Goal: Task Accomplishment & Management: Use online tool/utility

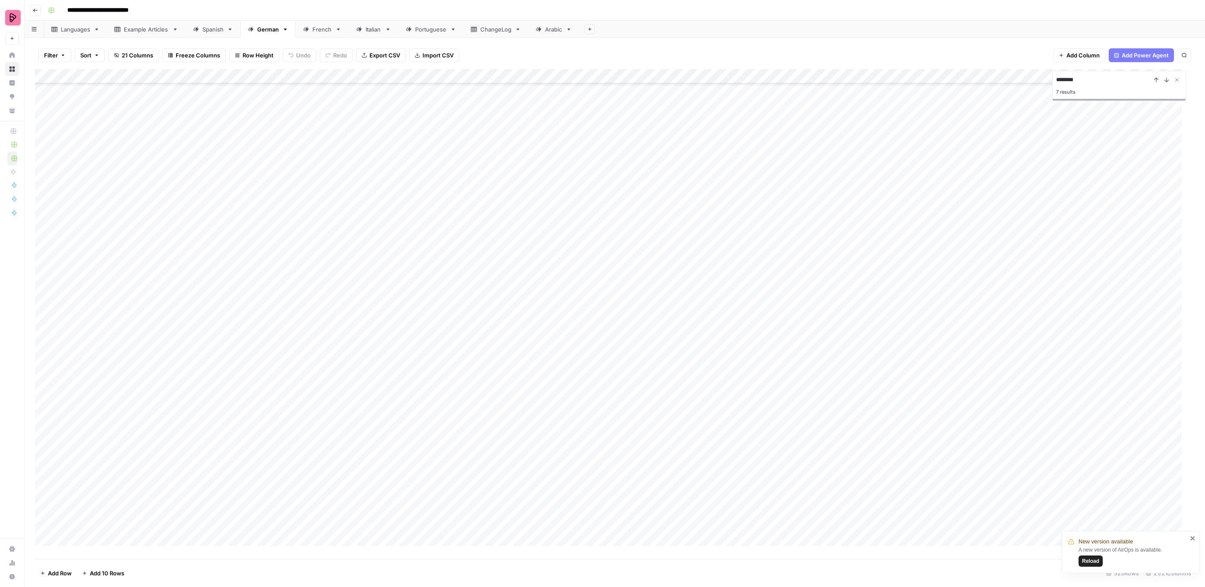
scroll to position [4290, 0]
type input "**********"
click at [1176, 78] on icon "Close Search" at bounding box center [1176, 79] width 7 height 7
click at [738, 317] on div "Add Column" at bounding box center [614, 314] width 1159 height 490
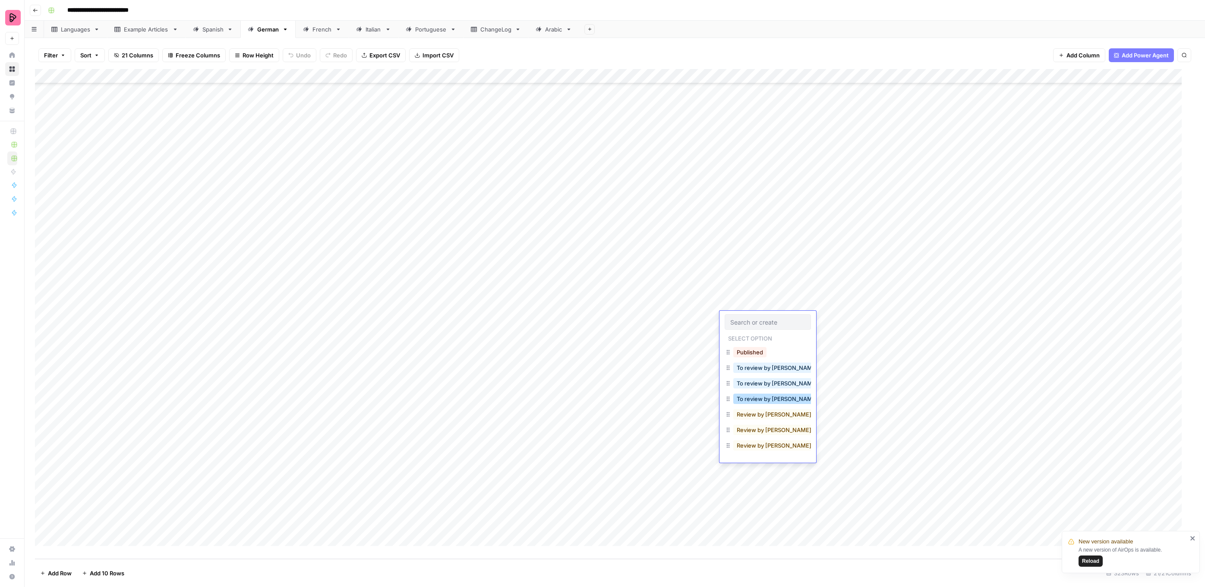
click at [759, 398] on button "To review by [PERSON_NAME]" at bounding box center [777, 399] width 88 height 10
click at [740, 334] on div "Add Column" at bounding box center [614, 314] width 1159 height 490
drag, startPoint x: 756, startPoint y: 409, endPoint x: 745, endPoint y: 355, distance: 55.9
click at [756, 409] on button "To review by [PERSON_NAME]" at bounding box center [777, 413] width 88 height 10
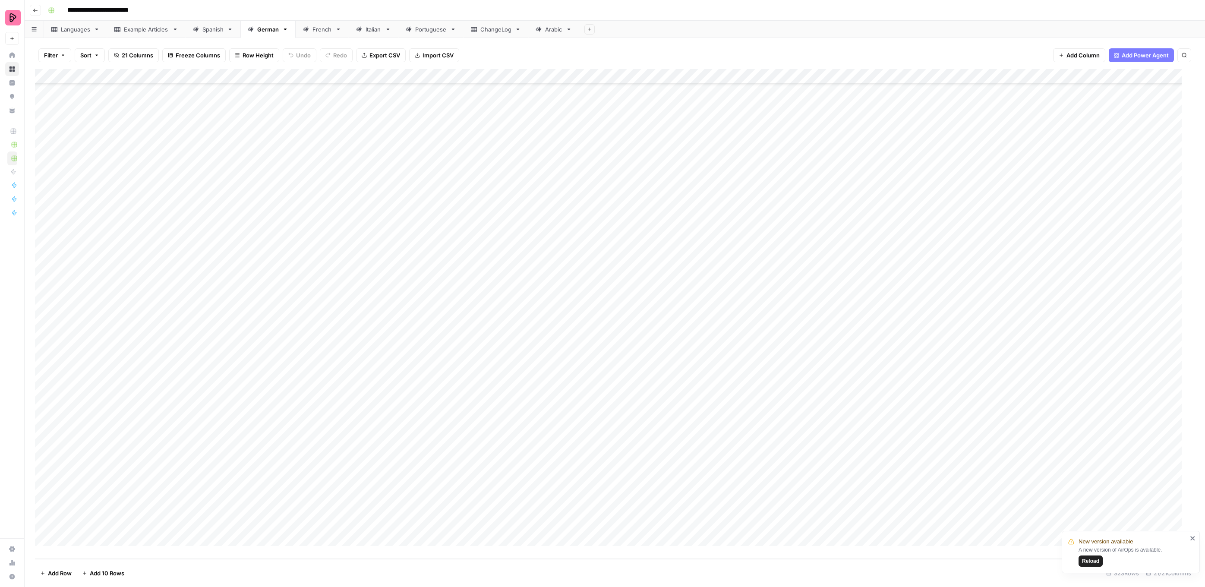
click at [748, 343] on div "Add Column" at bounding box center [614, 314] width 1159 height 490
click at [755, 348] on div "Add Column" at bounding box center [614, 314] width 1159 height 490
click at [762, 430] on button "To review by [PERSON_NAME]" at bounding box center [777, 428] width 88 height 10
click at [744, 365] on div "Add Column" at bounding box center [614, 314] width 1159 height 490
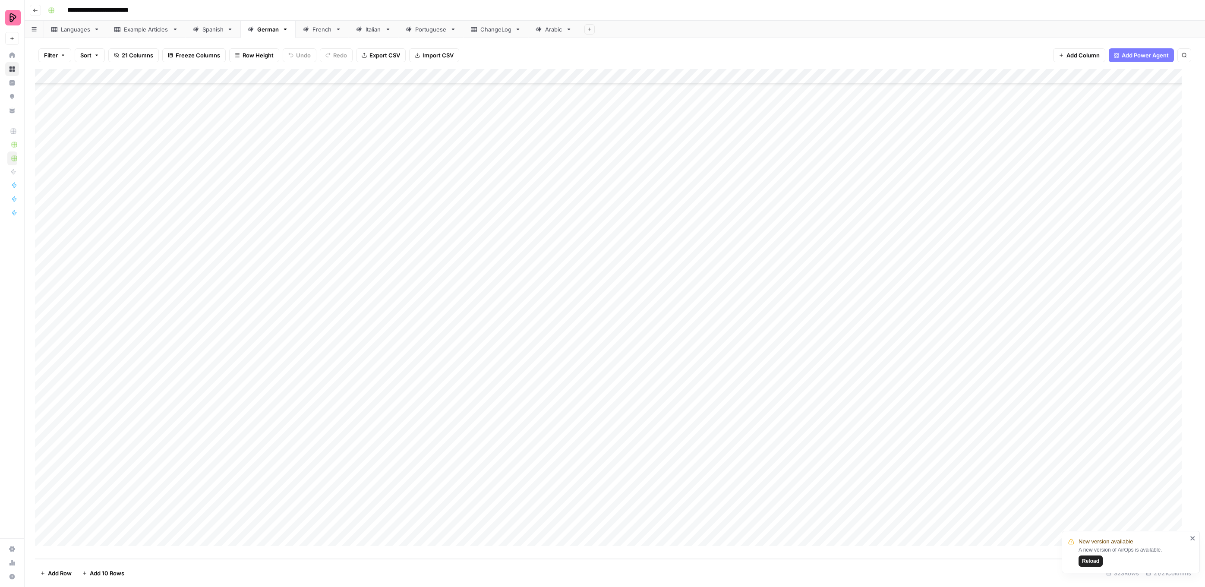
click at [744, 365] on div "Add Column" at bounding box center [614, 314] width 1159 height 490
click at [765, 444] on button "To review by [PERSON_NAME]" at bounding box center [777, 443] width 88 height 10
click at [744, 379] on div "Add Column" at bounding box center [614, 314] width 1159 height 490
click at [762, 457] on button "To review by [PERSON_NAME]" at bounding box center [777, 457] width 88 height 10
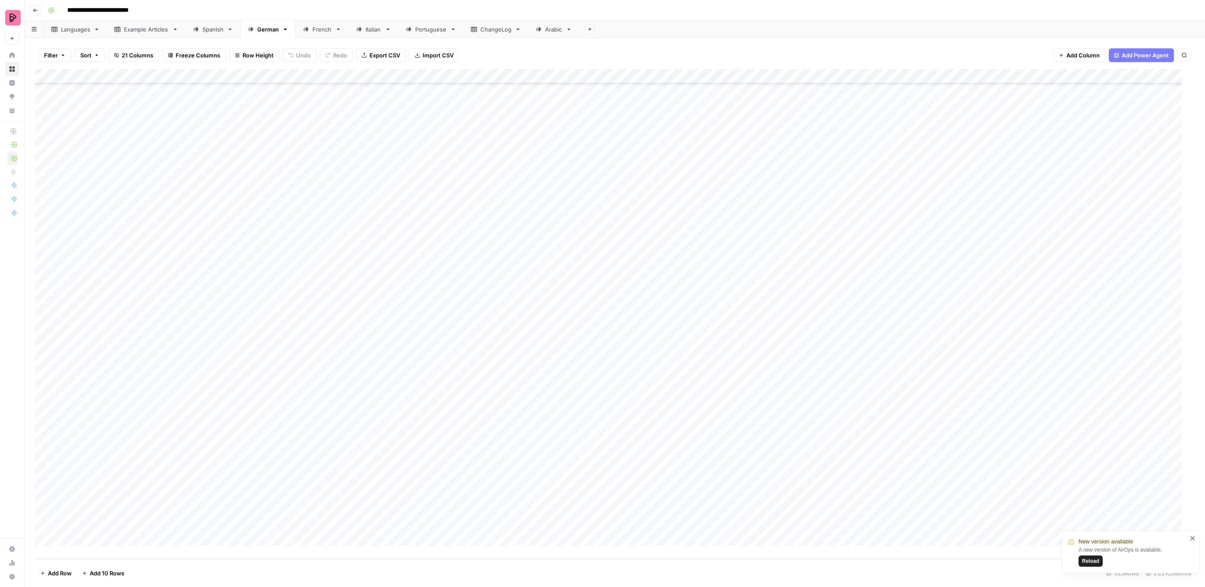
click at [742, 393] on div "Add Column" at bounding box center [614, 314] width 1159 height 490
drag, startPoint x: 762, startPoint y: 472, endPoint x: 748, endPoint y: 416, distance: 58.8
click at [762, 472] on button "To review by [PERSON_NAME]" at bounding box center [777, 472] width 88 height 10
click at [746, 405] on div "Add Column" at bounding box center [614, 314] width 1159 height 490
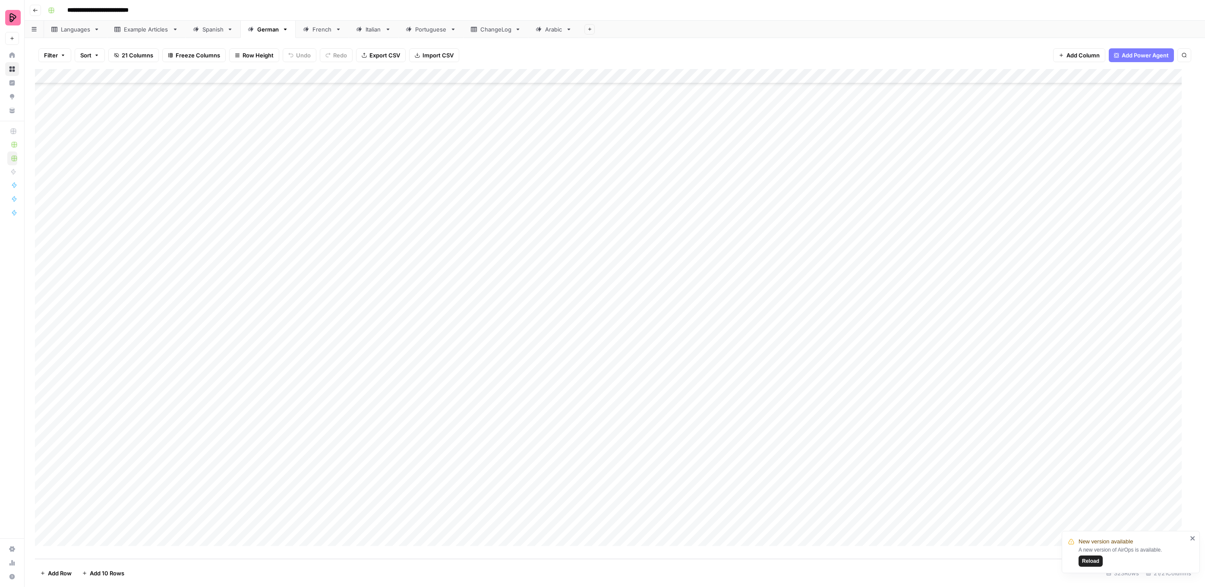
click at [746, 405] on div "Add Column" at bounding box center [614, 314] width 1159 height 490
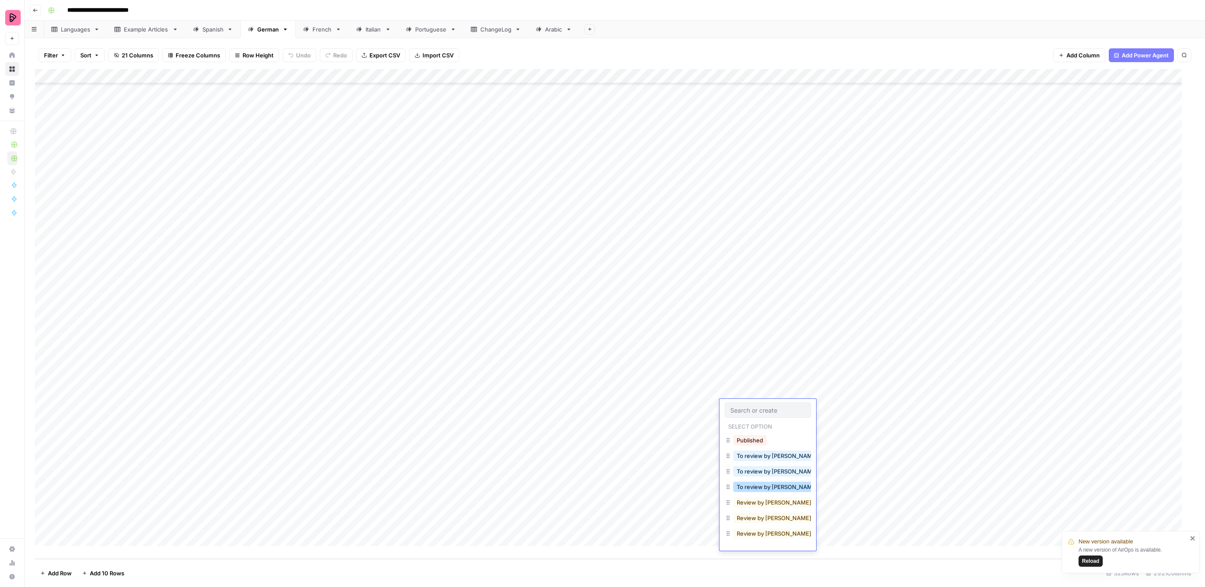
click at [761, 490] on button "To review by [PERSON_NAME]" at bounding box center [777, 487] width 88 height 10
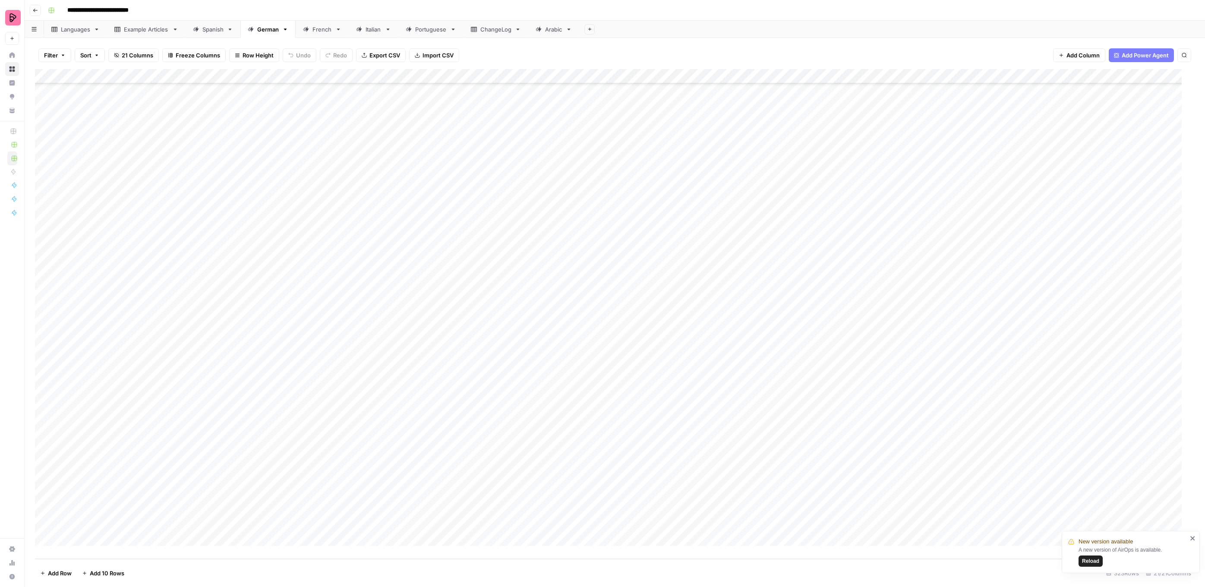
click at [746, 423] on div "Add Column" at bounding box center [614, 314] width 1159 height 490
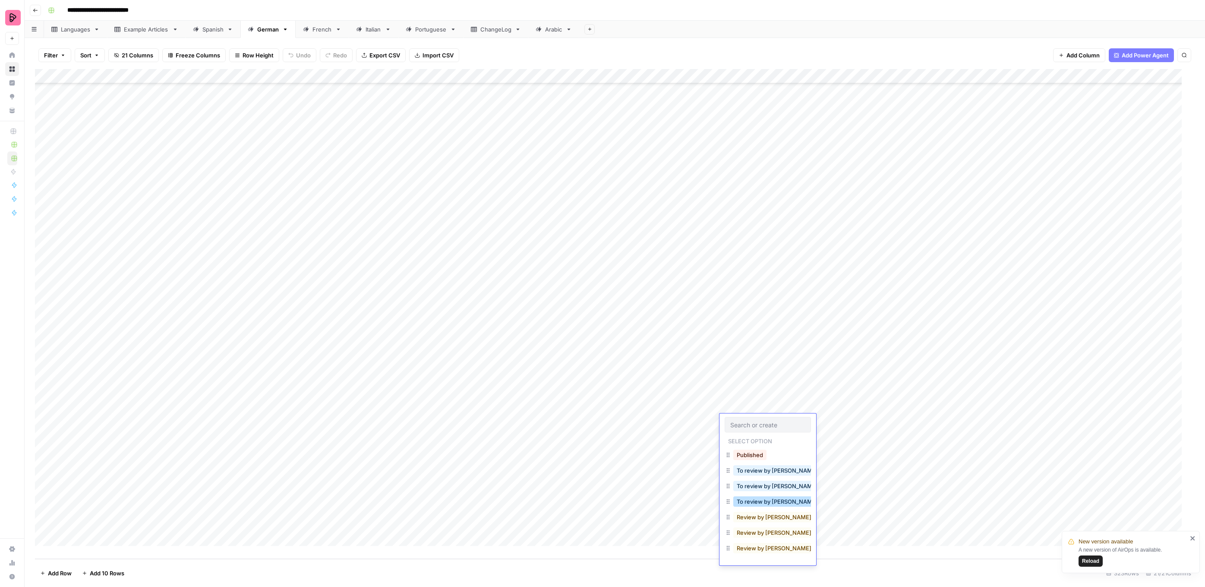
click at [764, 503] on button "To review by [PERSON_NAME]" at bounding box center [777, 501] width 88 height 10
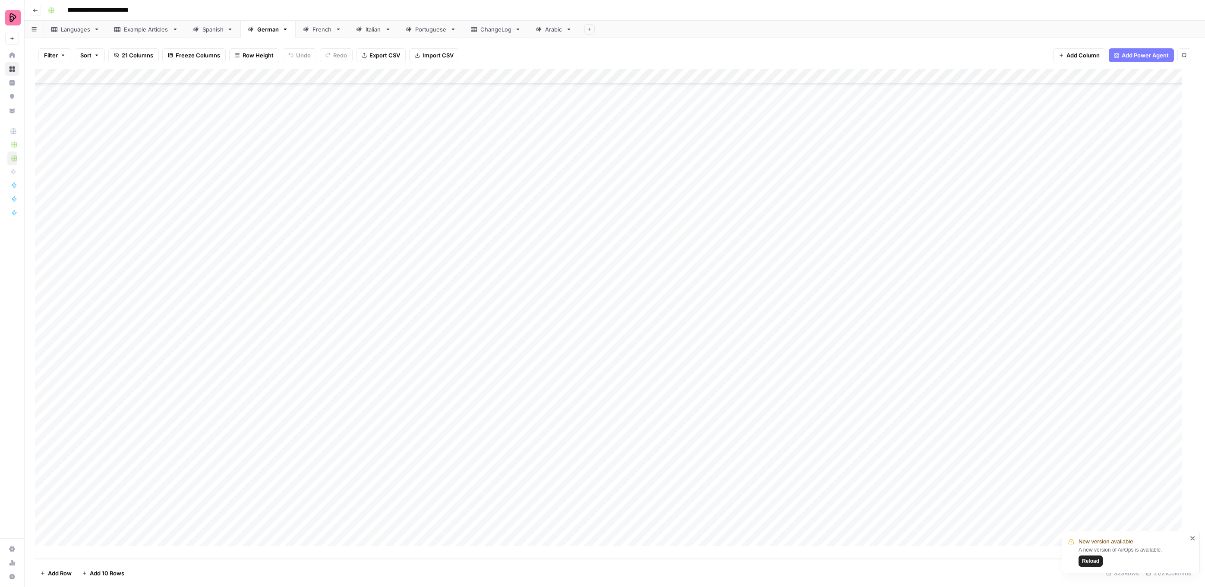
click at [749, 437] on div "Add Column" at bounding box center [614, 314] width 1159 height 490
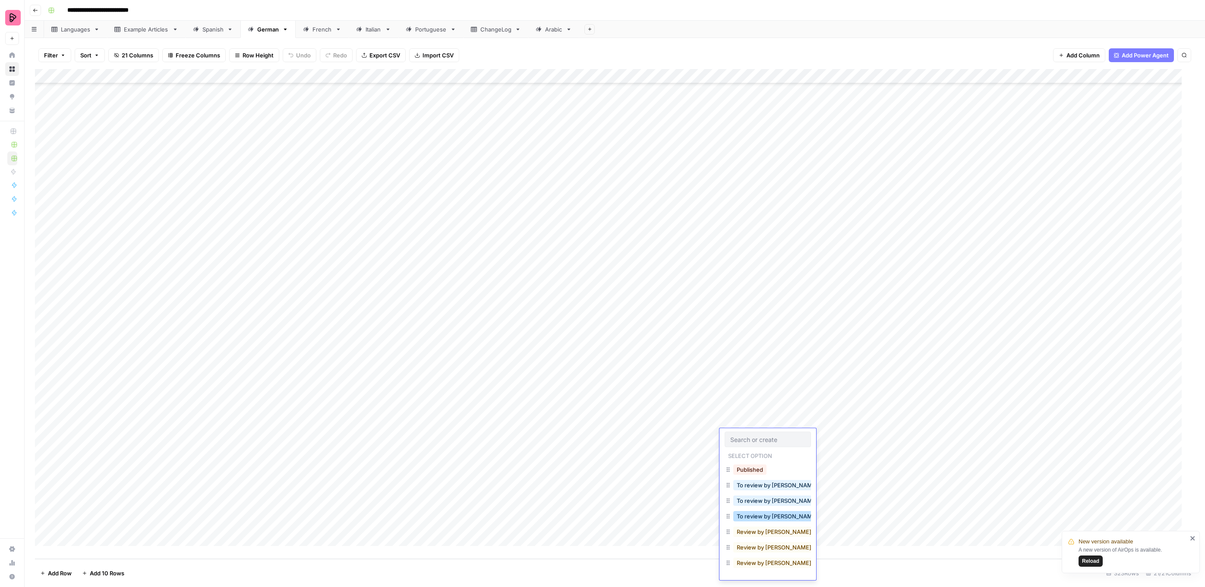
click at [771, 517] on button "To review by [PERSON_NAME]" at bounding box center [777, 516] width 88 height 10
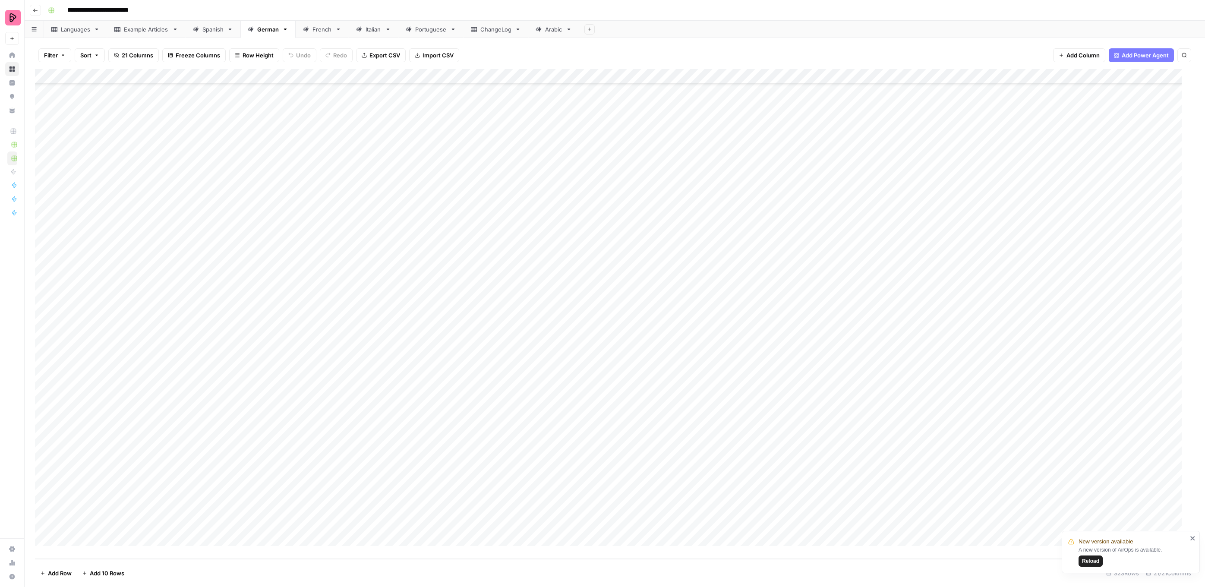
click at [748, 456] on div "Add Column" at bounding box center [614, 314] width 1159 height 490
click at [772, 525] on div "To review by [PERSON_NAME]" at bounding box center [776, 531] width 91 height 12
click at [770, 530] on button "To review by [PERSON_NAME]" at bounding box center [777, 531] width 88 height 10
click at [734, 466] on div "Add Column" at bounding box center [614, 314] width 1159 height 490
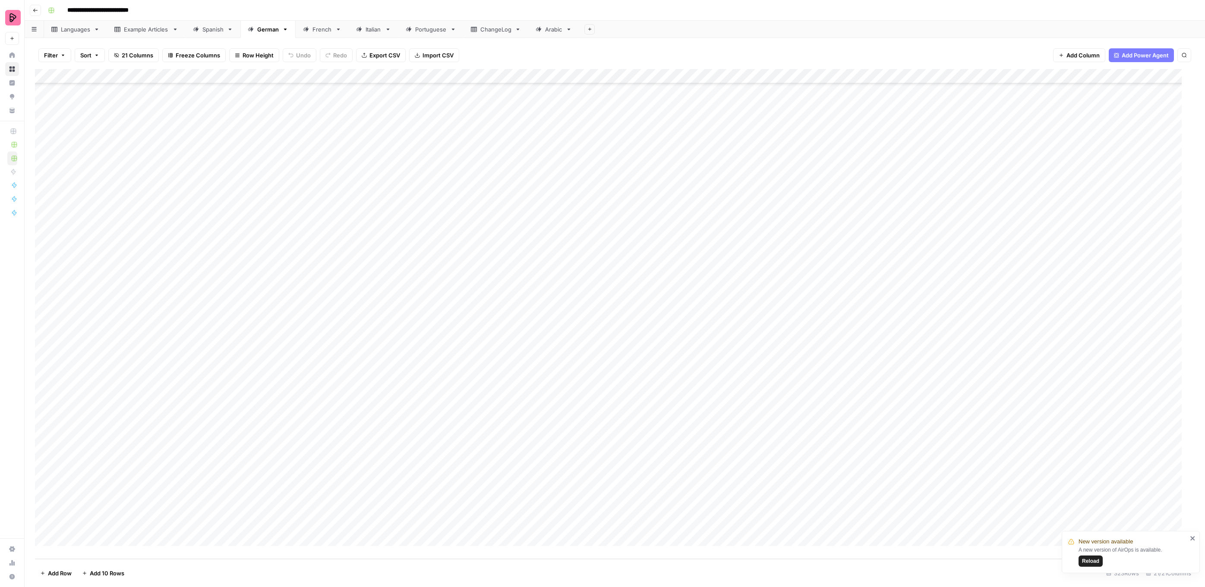
click at [734, 466] on div "Add Column" at bounding box center [614, 314] width 1159 height 490
click at [767, 544] on button "To review by [PERSON_NAME]" at bounding box center [777, 545] width 88 height 10
click at [744, 479] on div "Add Column" at bounding box center [614, 314] width 1159 height 490
click at [765, 554] on div "To review by [PERSON_NAME]" at bounding box center [776, 560] width 91 height 12
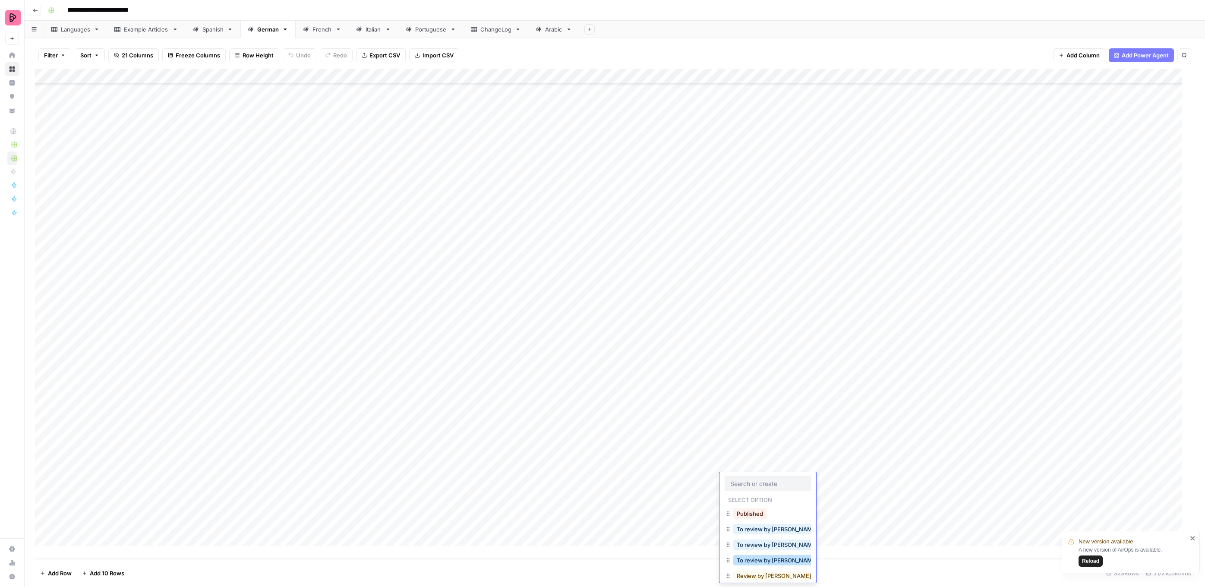
click at [765, 556] on button "To review by [PERSON_NAME]" at bounding box center [777, 560] width 88 height 10
click at [739, 495] on div "Add Column" at bounding box center [614, 314] width 1159 height 490
drag, startPoint x: 764, startPoint y: 573, endPoint x: 749, endPoint y: 525, distance: 50.5
click at [763, 573] on button "To review by [PERSON_NAME]" at bounding box center [777, 575] width 88 height 10
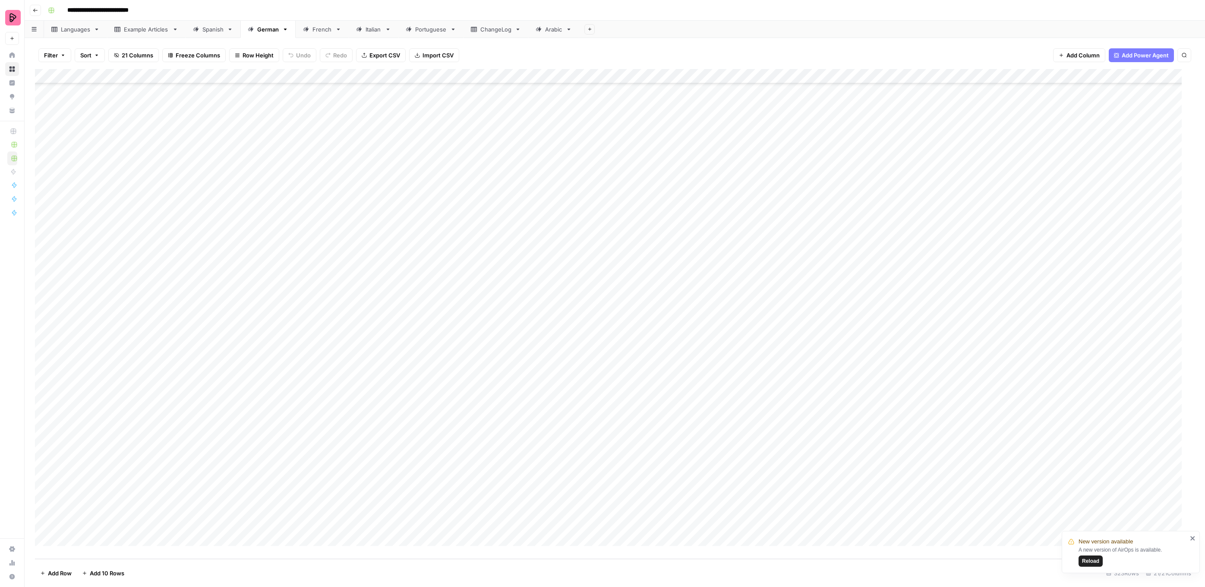
click at [742, 511] on div "Add Column" at bounding box center [614, 314] width 1159 height 490
click at [777, 564] on button "To review by [PERSON_NAME]" at bounding box center [777, 568] width 88 height 10
click at [752, 524] on div "Add Column" at bounding box center [614, 314] width 1159 height 490
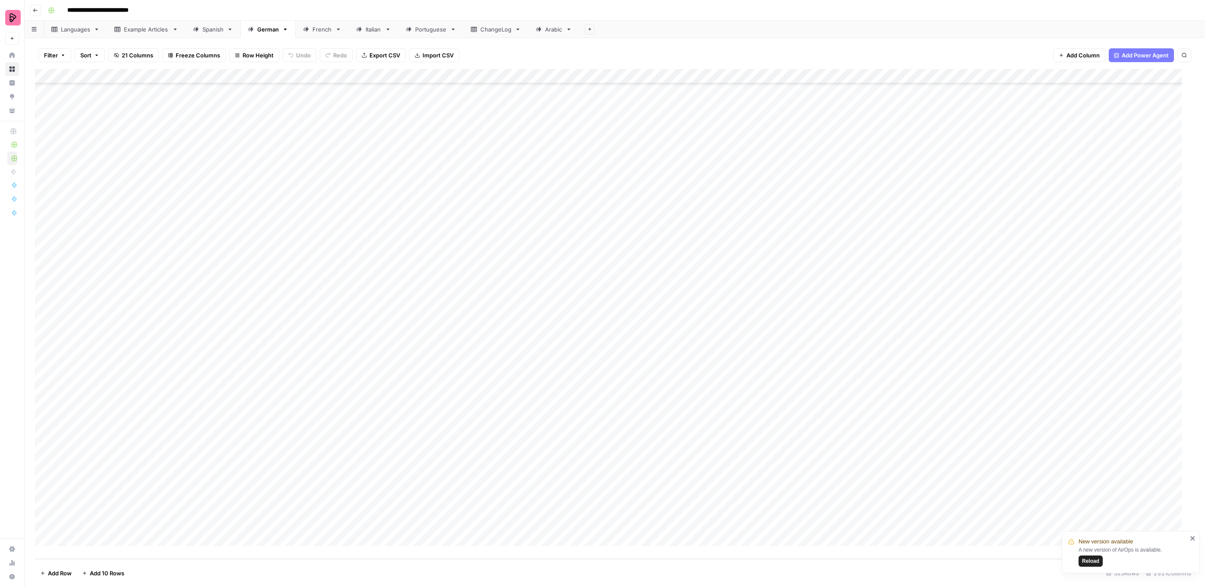
click at [752, 524] on div "Add Column" at bounding box center [614, 314] width 1159 height 490
click at [778, 550] on button "To review by [PERSON_NAME]" at bounding box center [777, 551] width 88 height 10
click at [323, 28] on div "French" at bounding box center [321, 29] width 19 height 9
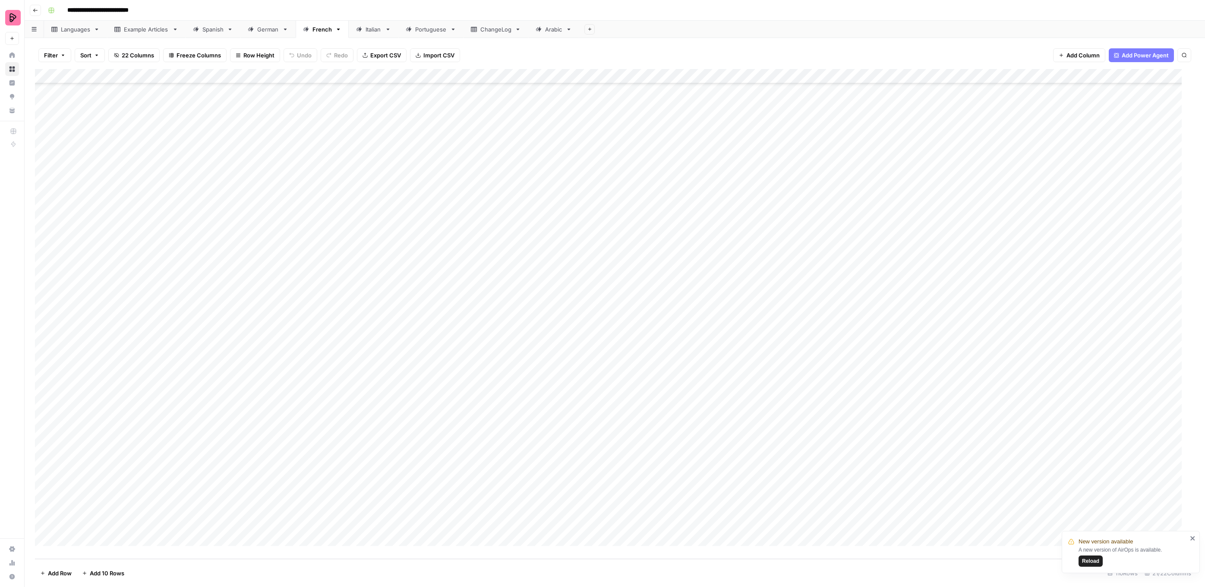
click at [210, 28] on div "Spanish" at bounding box center [212, 29] width 21 height 9
